Goal: Task Accomplishment & Management: Use online tool/utility

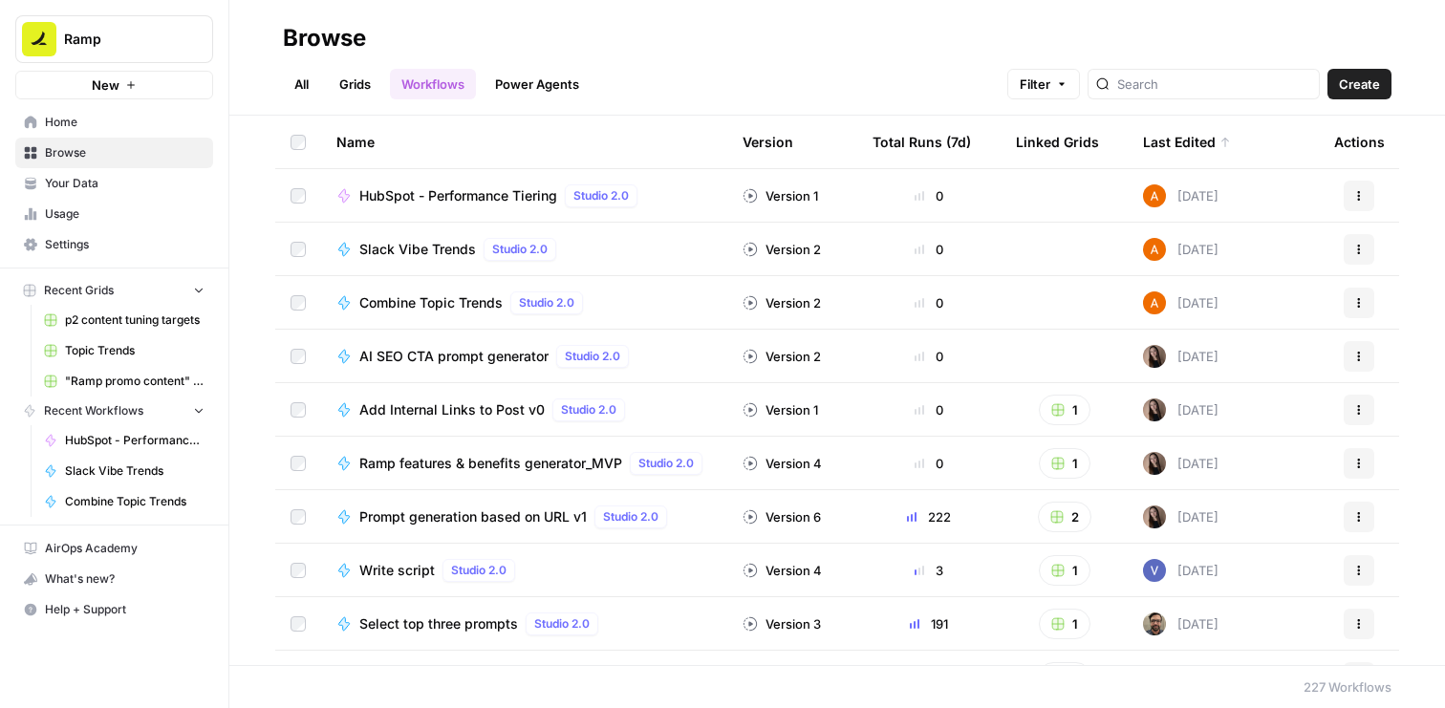
click at [88, 243] on span "Settings" at bounding box center [125, 244] width 160 height 17
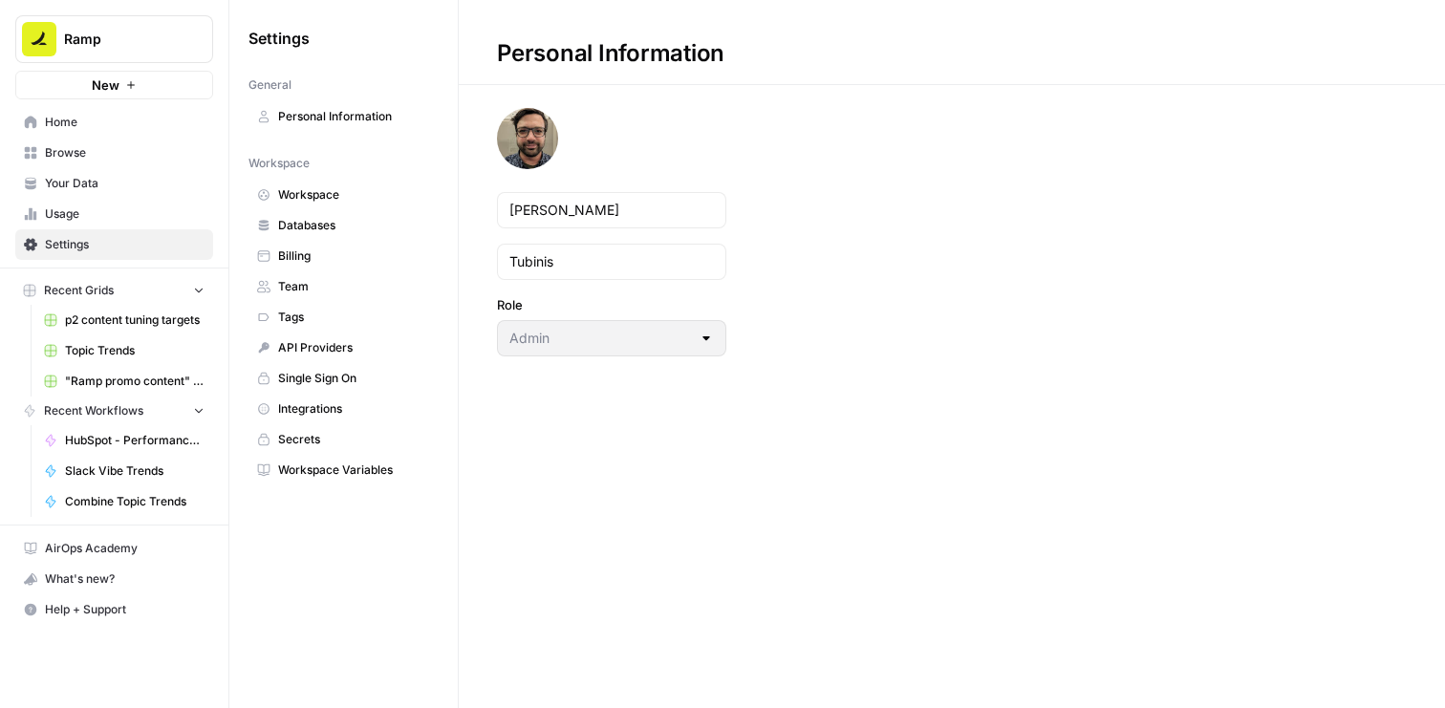
click at [296, 293] on span "Team" at bounding box center [354, 286] width 152 height 17
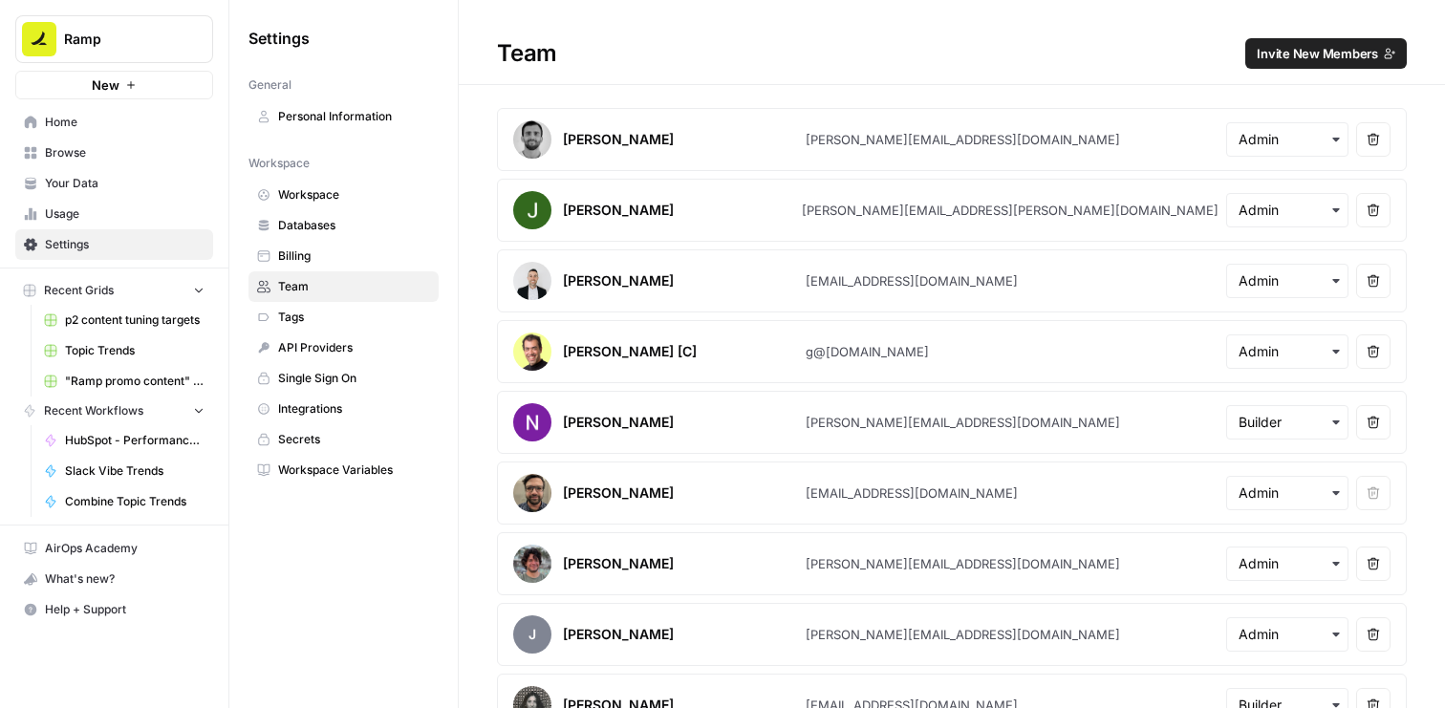
click at [1331, 53] on span "Invite New Members" at bounding box center [1317, 53] width 121 height 19
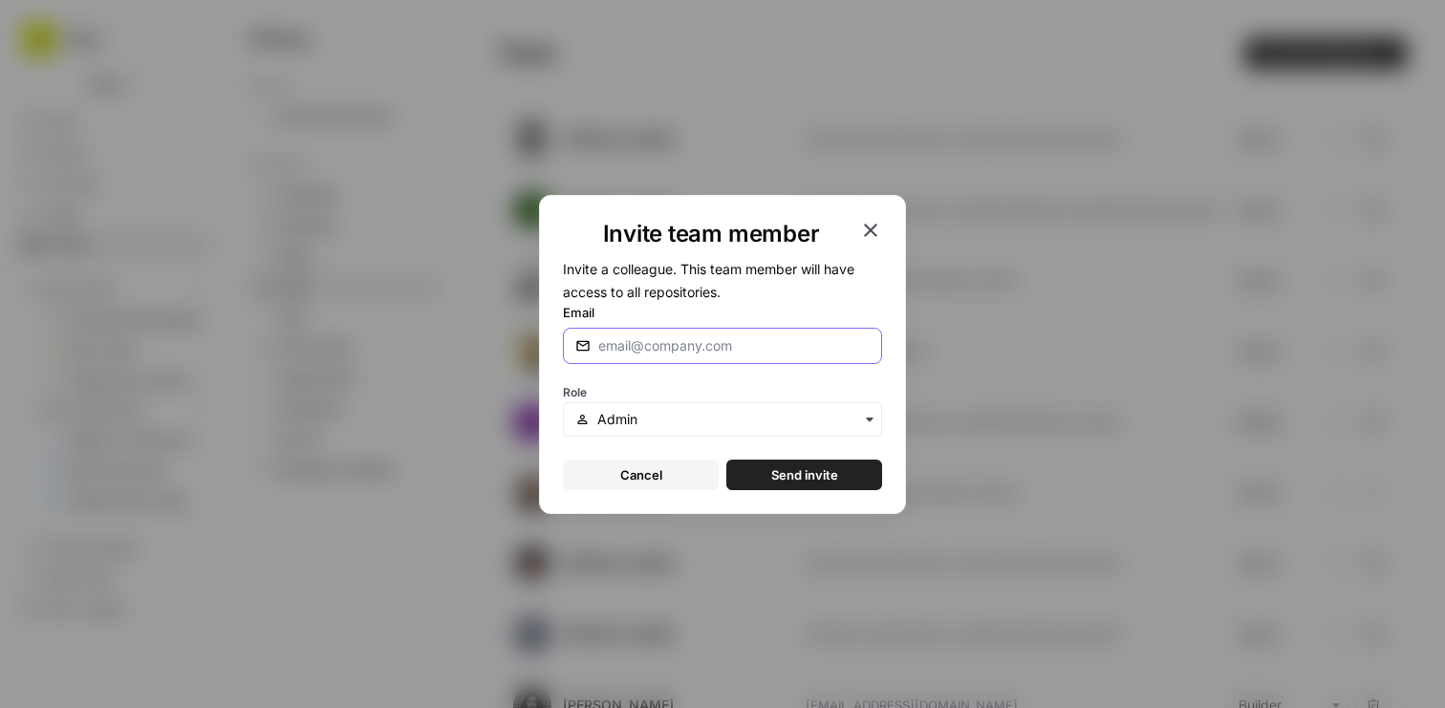
click at [679, 342] on input "Email" at bounding box center [733, 345] width 271 height 19
paste input "[PERSON_NAME][EMAIL_ADDRESS][DOMAIN_NAME]"
type input "[PERSON_NAME][EMAIL_ADDRESS][DOMAIN_NAME]"
click at [710, 401] on div "Role" at bounding box center [722, 407] width 319 height 57
click at [710, 440] on form "Invite a colleague. This team member will have access to all repositories. Emai…" at bounding box center [722, 373] width 319 height 233
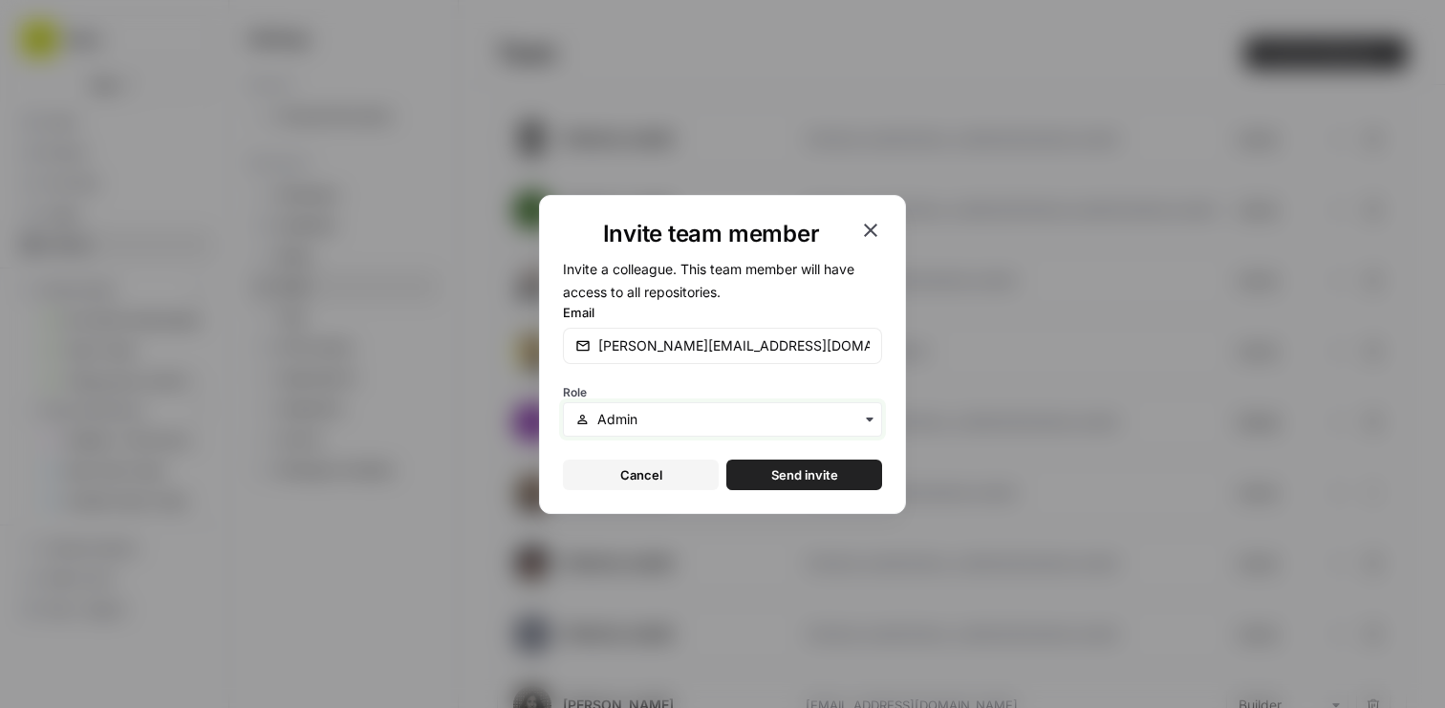
click at [710, 416] on input "text" at bounding box center [733, 419] width 272 height 19
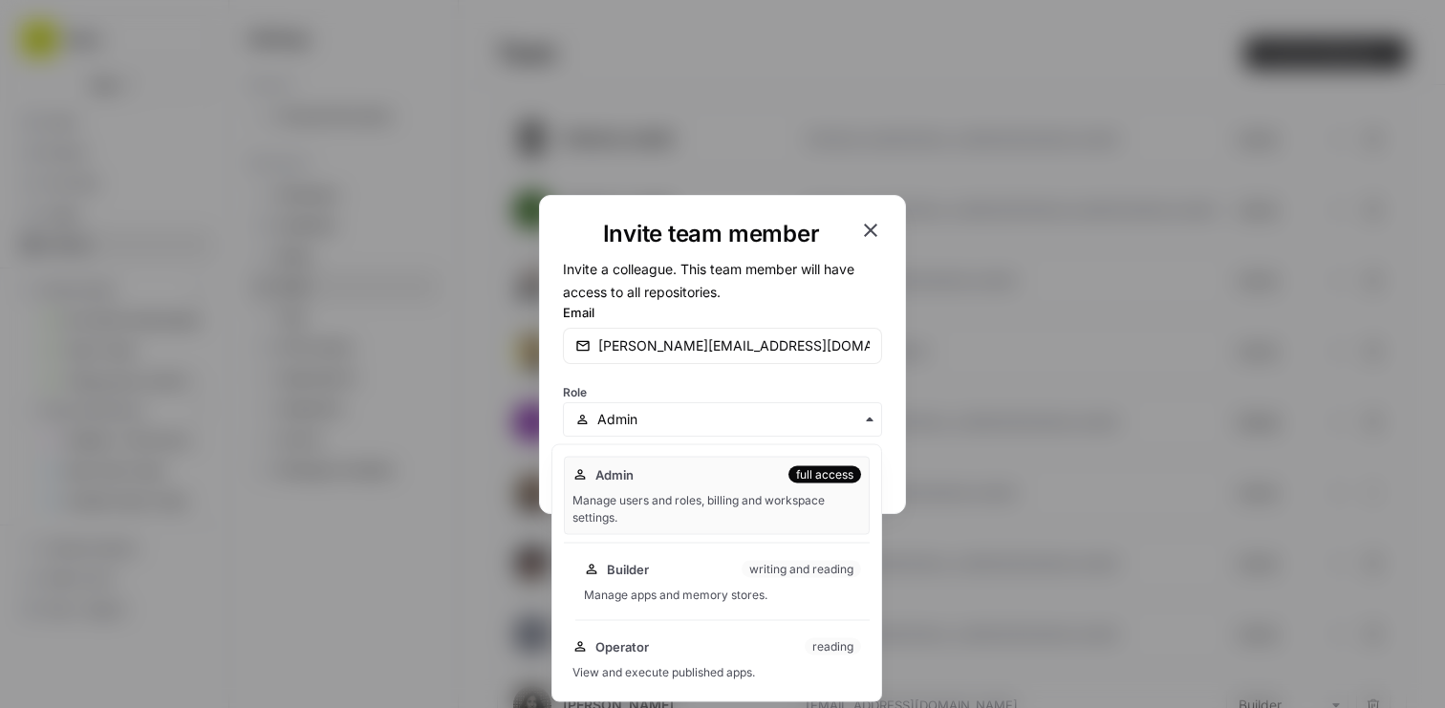
click at [713, 571] on div "Builder writing and reading" at bounding box center [722, 569] width 277 height 19
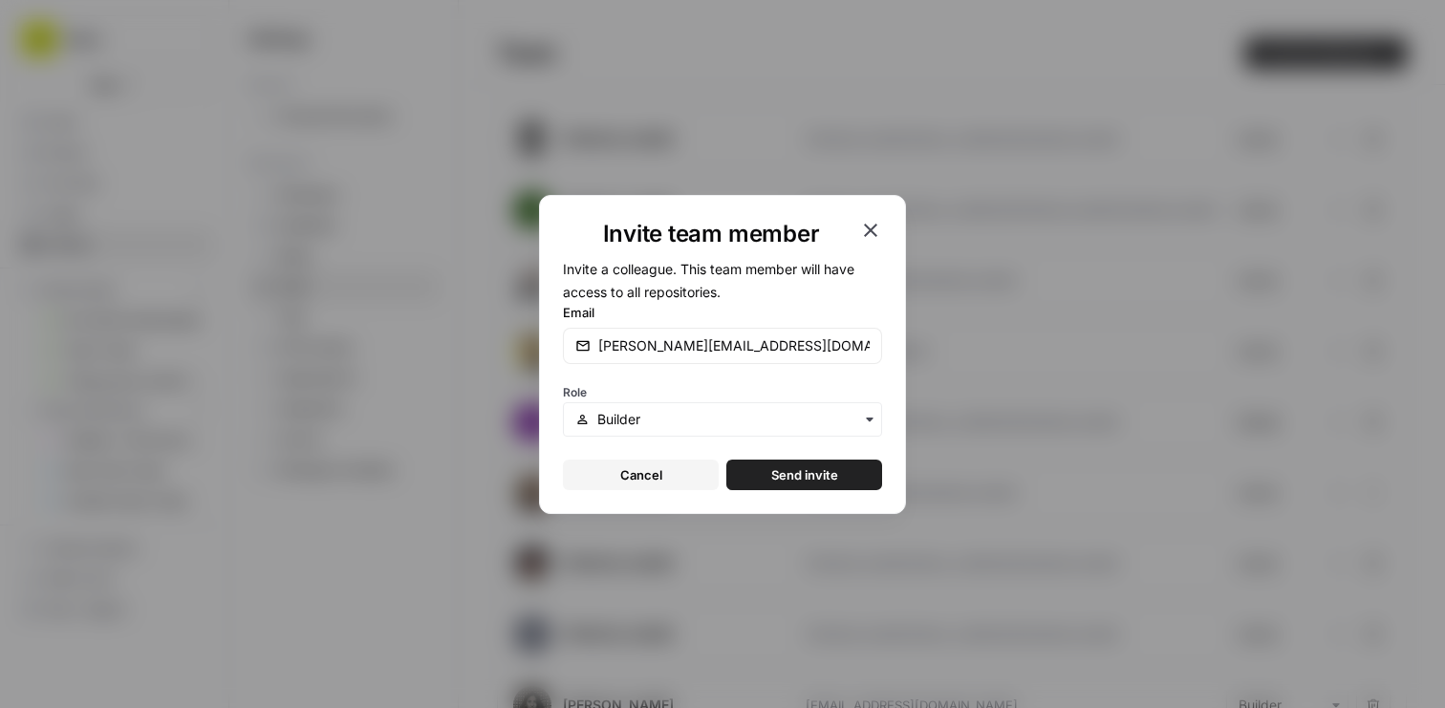
click at [801, 466] on span "Send invite" at bounding box center [804, 475] width 67 height 19
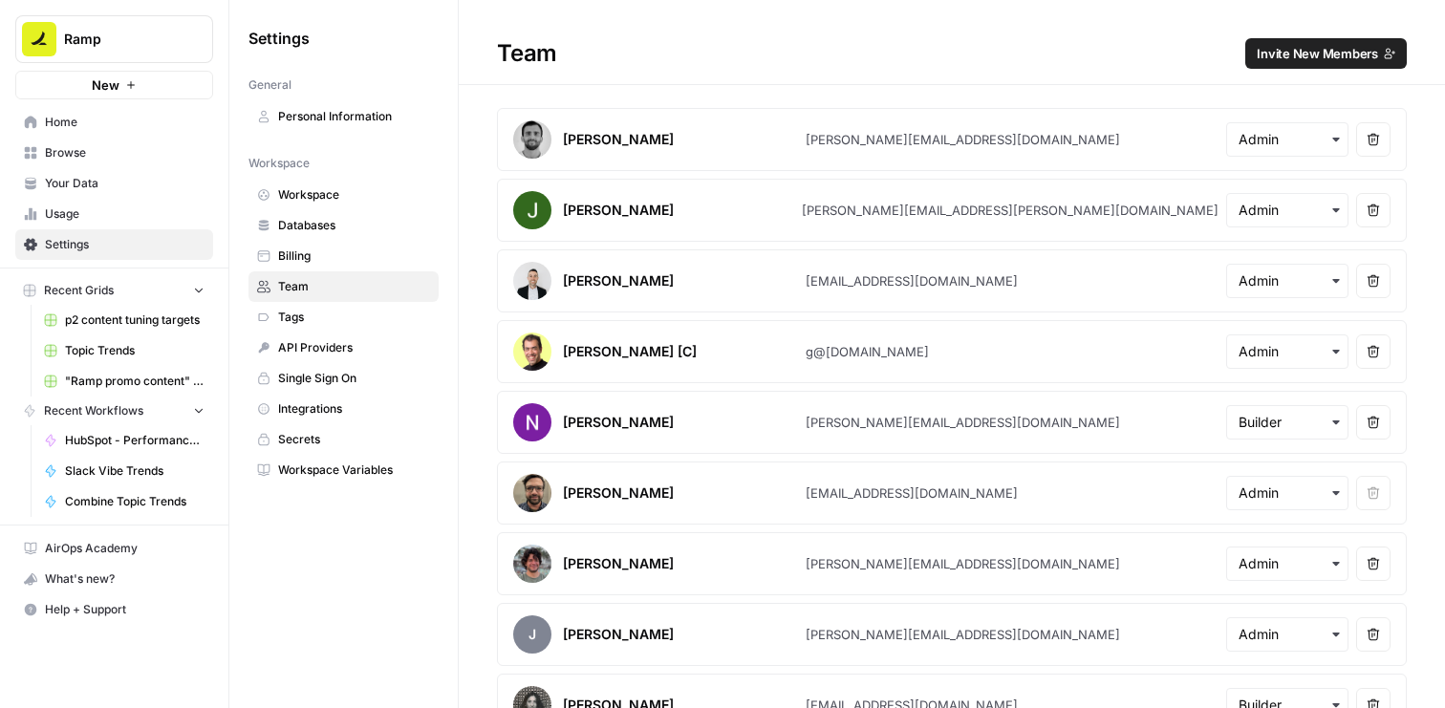
click at [93, 132] on link "Home" at bounding box center [114, 122] width 198 height 31
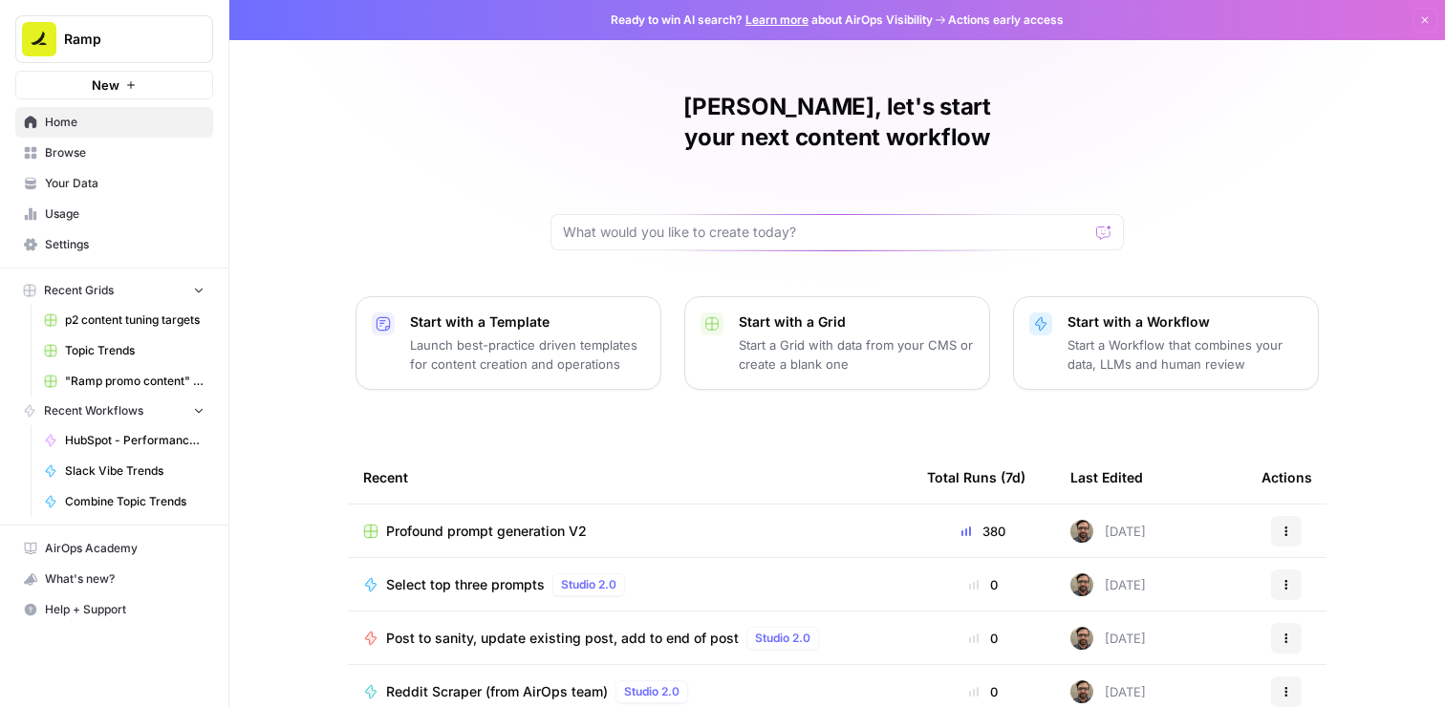
click at [53, 163] on link "Browse" at bounding box center [114, 153] width 198 height 31
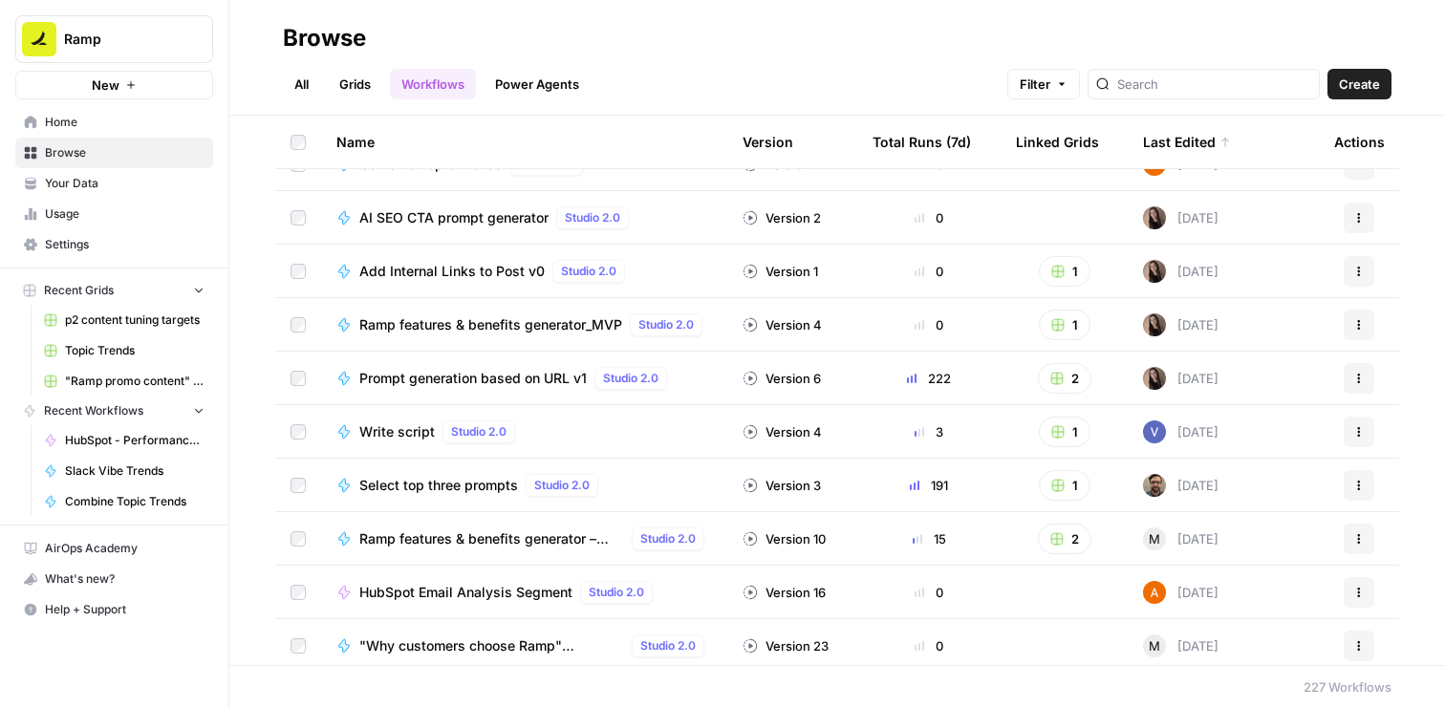
scroll to position [418, 0]
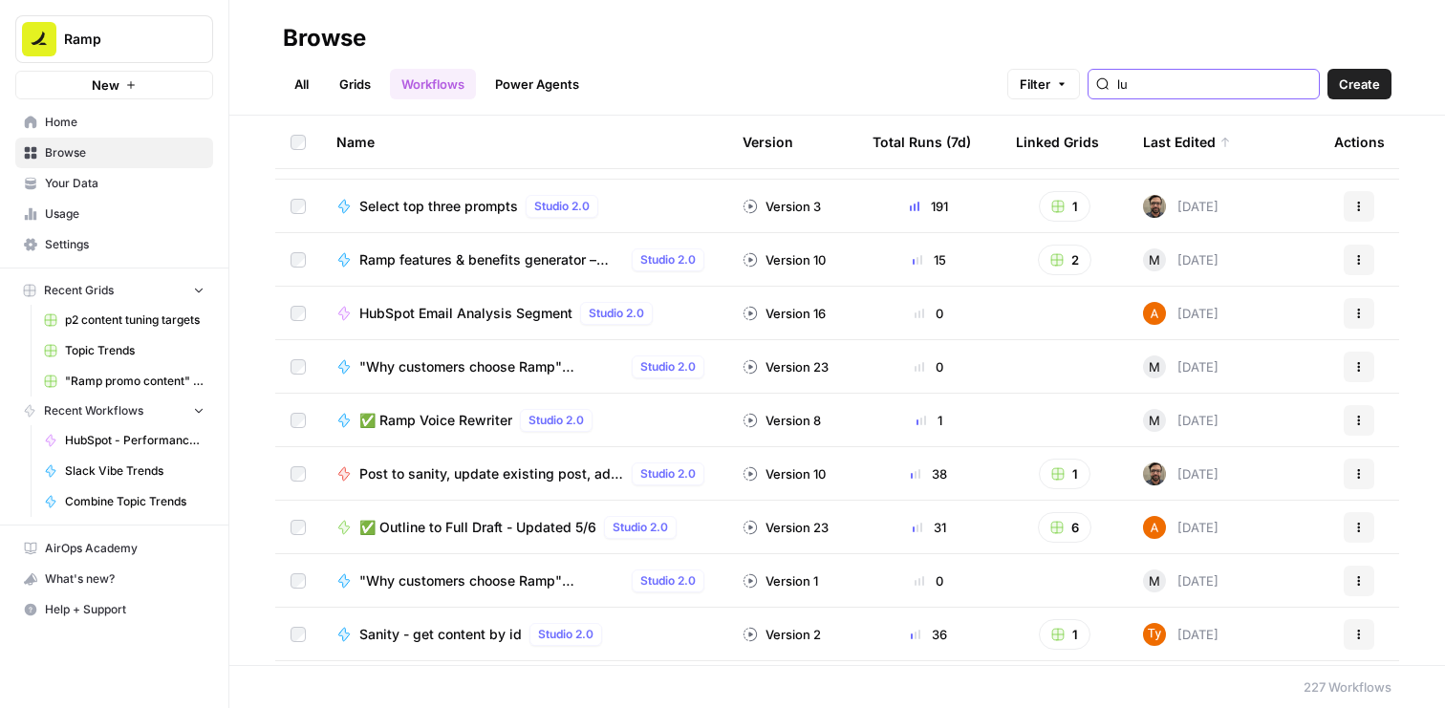
type input "luk"
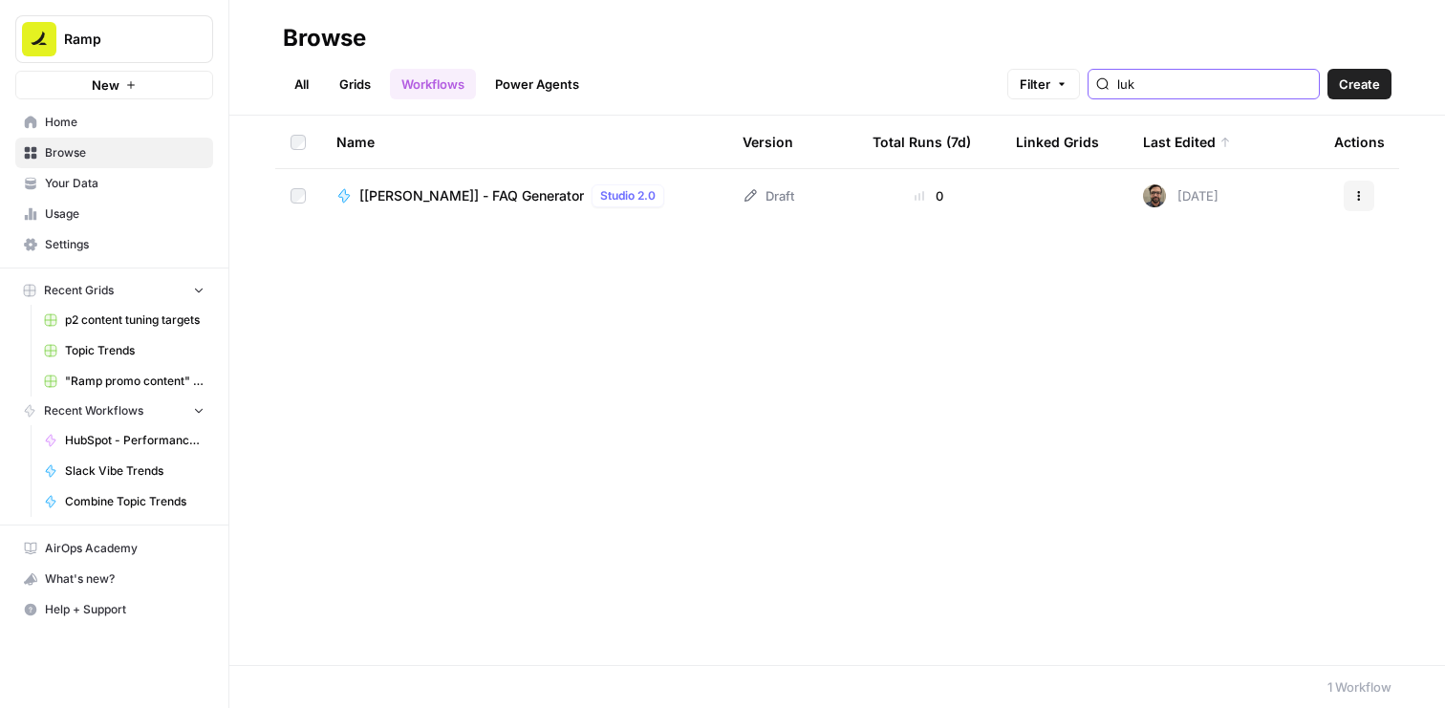
click at [1191, 86] on input "luk" at bounding box center [1214, 84] width 194 height 19
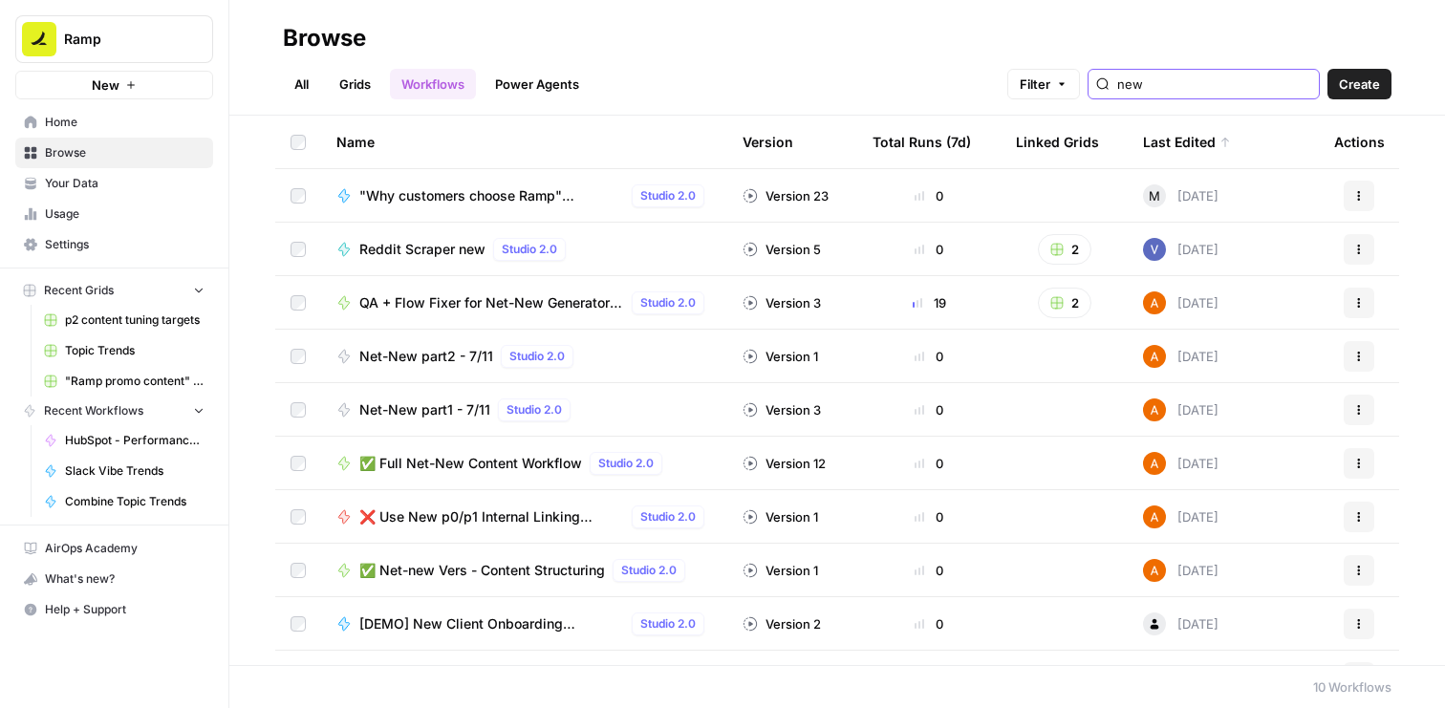
type input "new"
click at [370, 90] on link "Grids" at bounding box center [355, 84] width 54 height 31
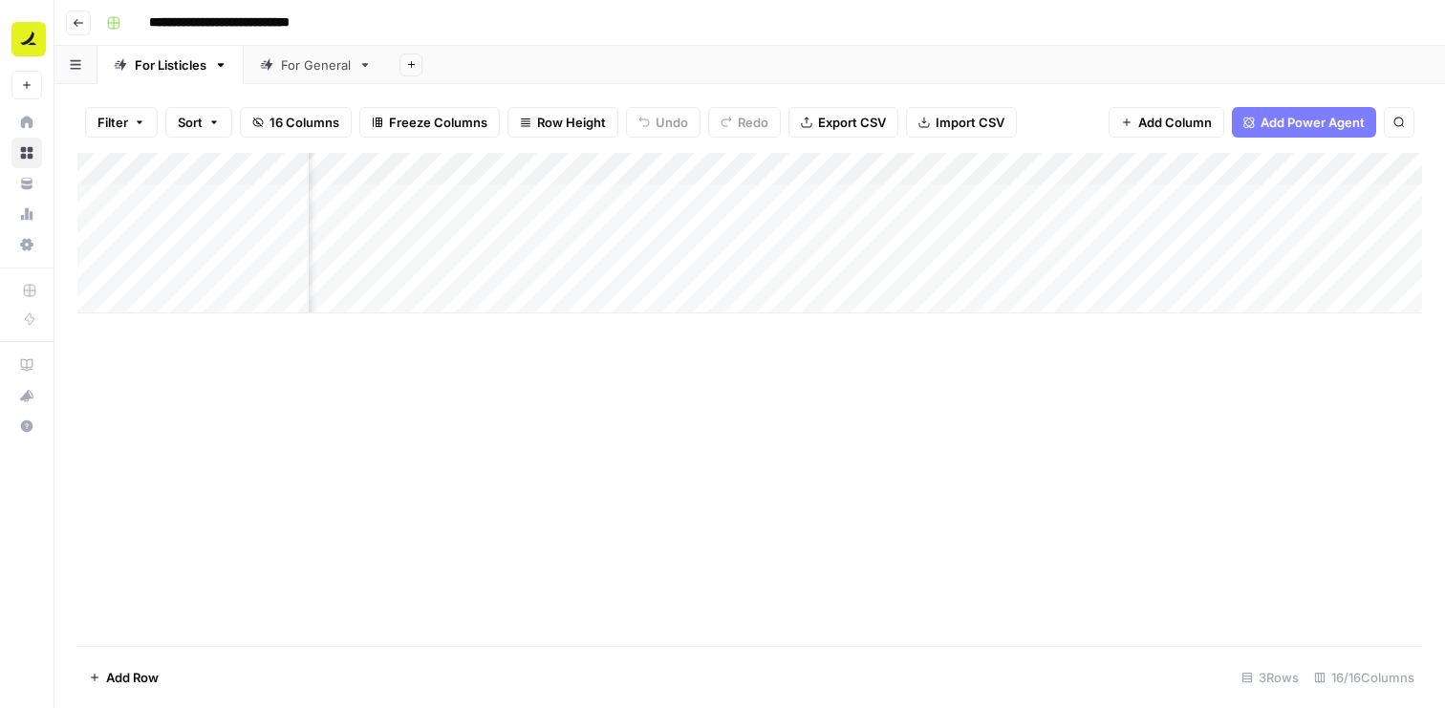
scroll to position [0, 289]
click at [1056, 168] on div "Add Column" at bounding box center [749, 233] width 1345 height 161
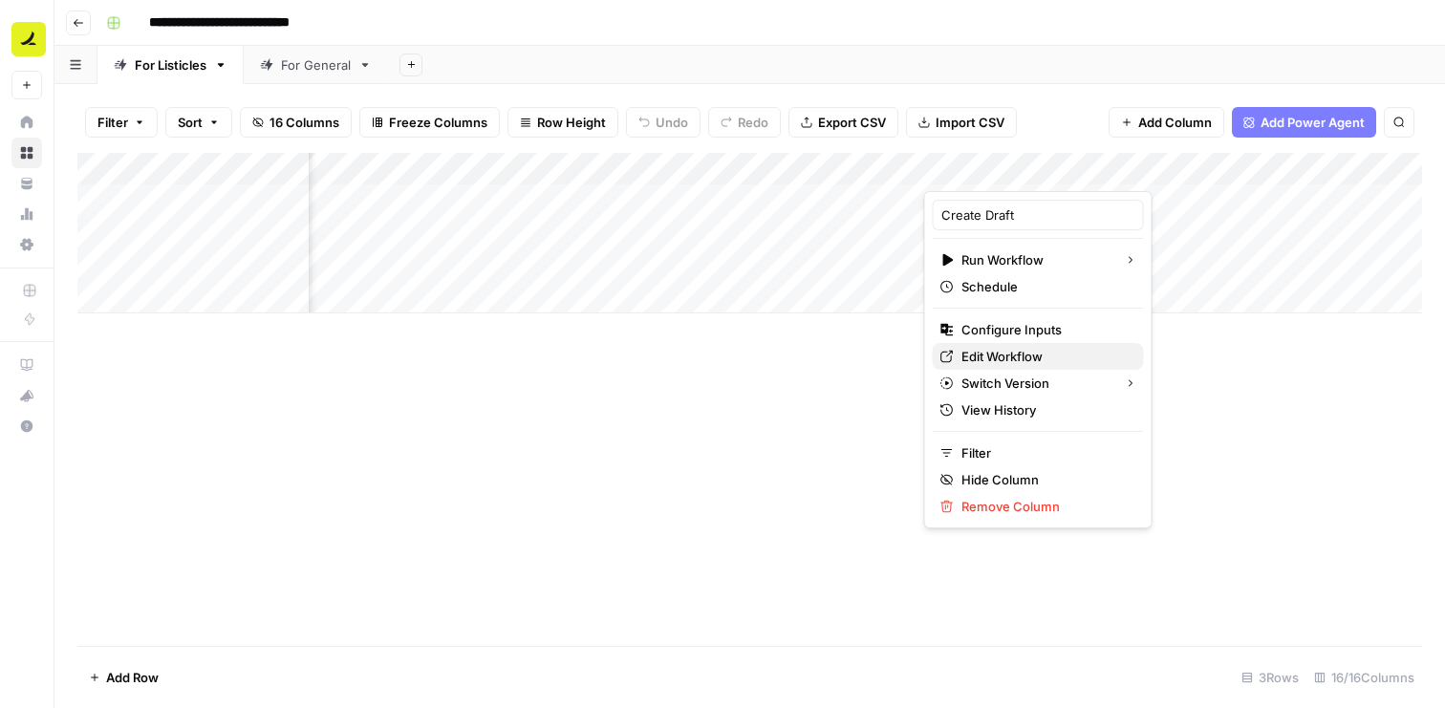
click at [1022, 357] on span "Edit Workflow" at bounding box center [1045, 356] width 167 height 19
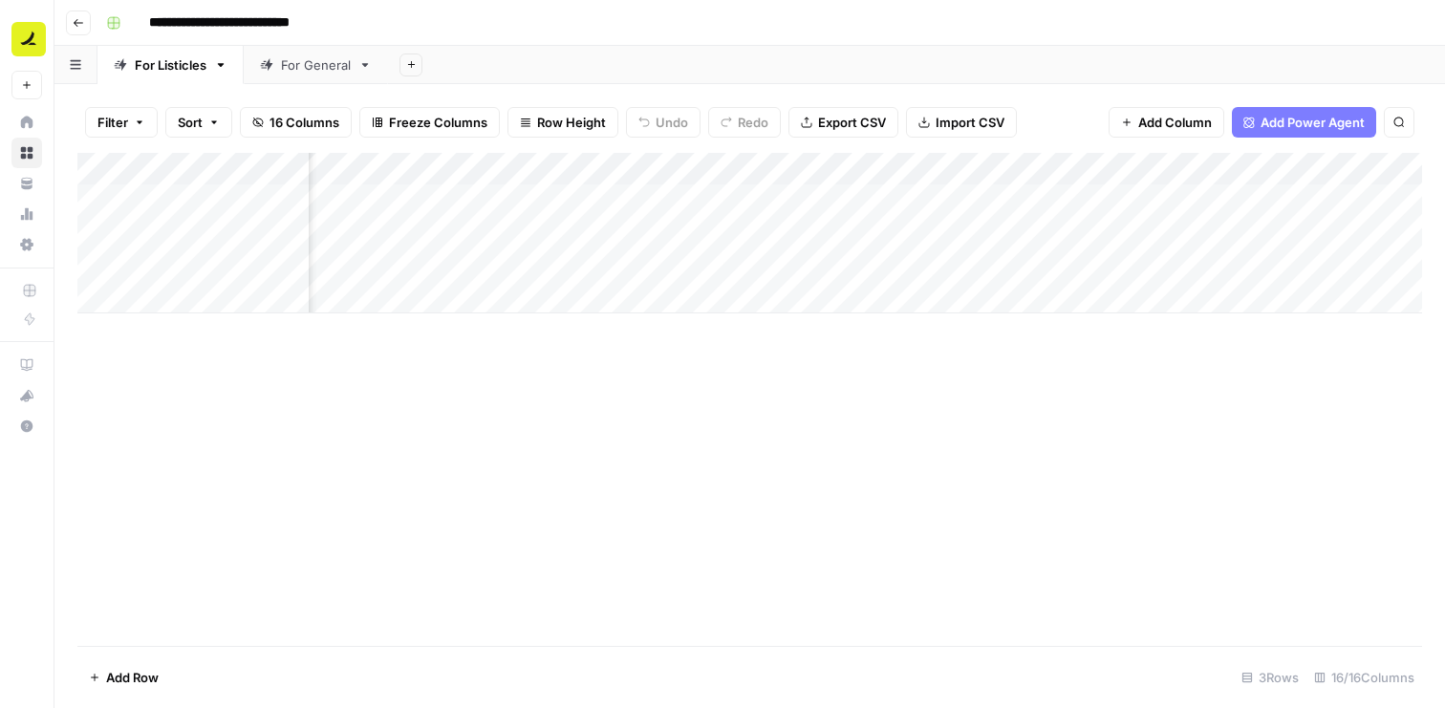
click at [820, 350] on div "Add Column" at bounding box center [749, 399] width 1345 height 493
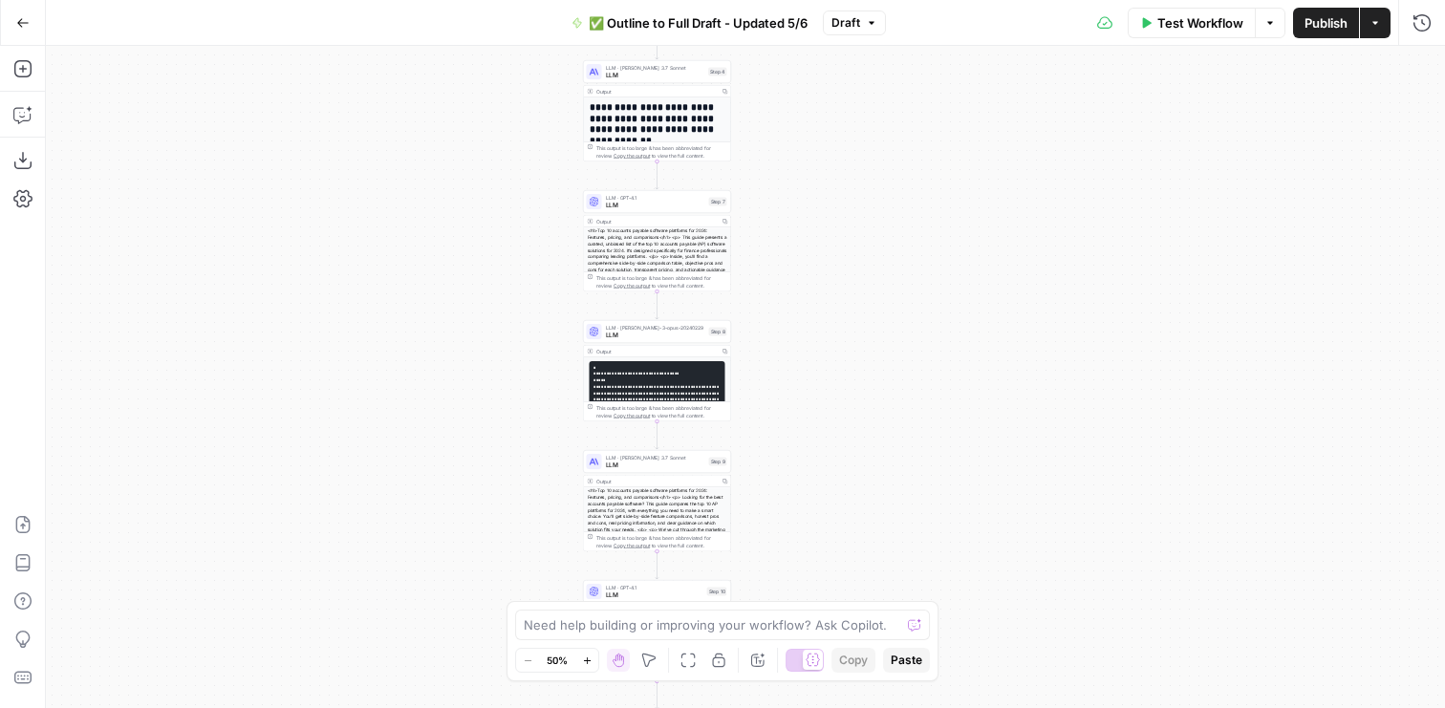
drag, startPoint x: 907, startPoint y: 207, endPoint x: 810, endPoint y: 531, distance: 337.5
click at [810, 531] on div "**********" at bounding box center [745, 377] width 1399 height 662
click at [300, 189] on div "**********" at bounding box center [745, 377] width 1399 height 662
